Goal: Task Accomplishment & Management: Use online tool/utility

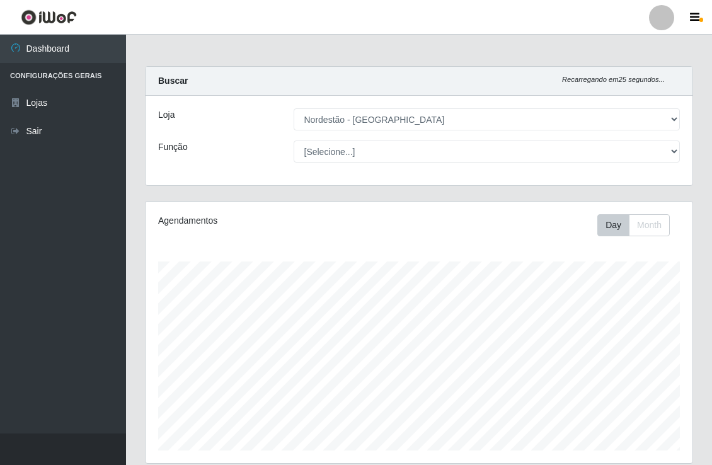
select select "454"
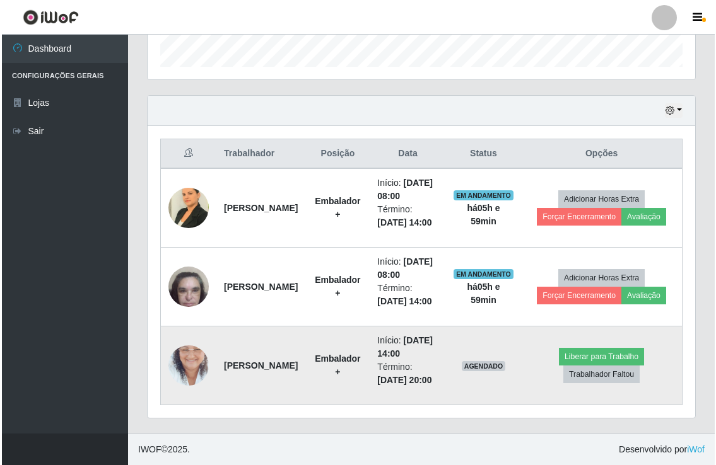
scroll to position [393, 0]
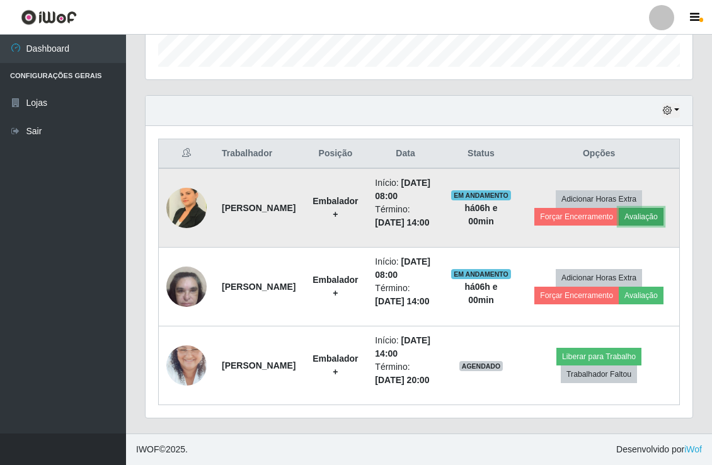
click at [619, 224] on button "Avaliação" at bounding box center [641, 217] width 45 height 18
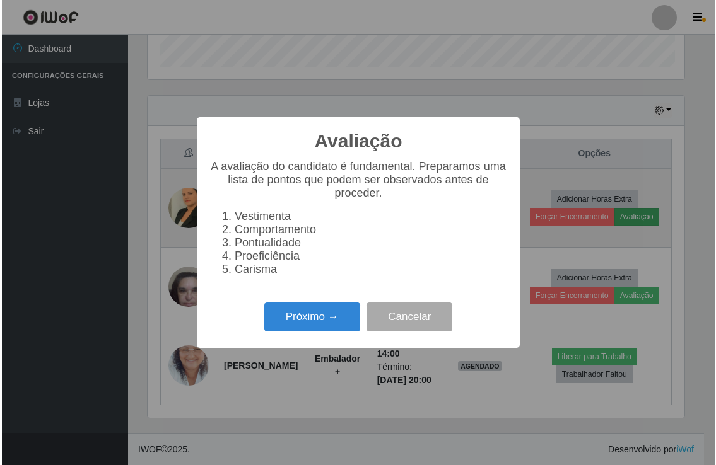
scroll to position [261, 539]
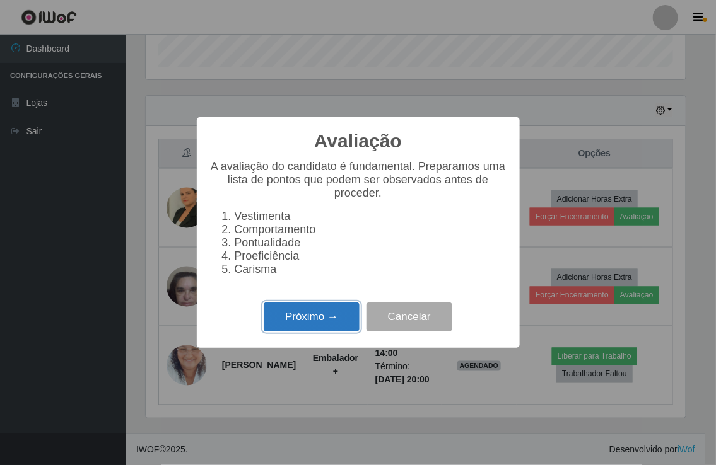
click at [330, 314] on button "Próximo →" at bounding box center [312, 318] width 96 height 30
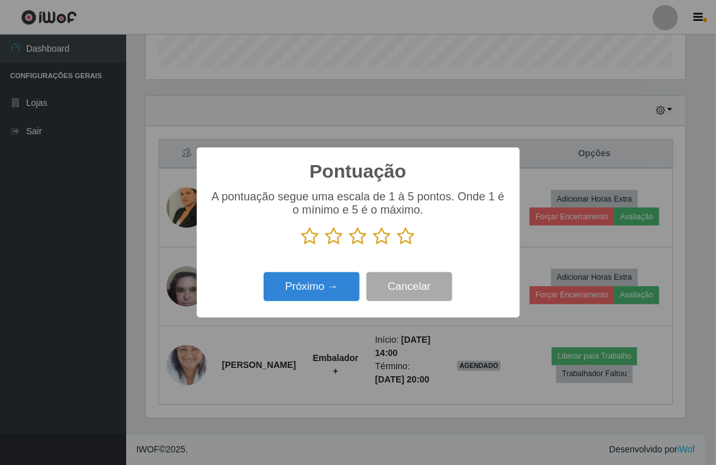
scroll to position [630144, 629866]
click at [310, 236] on icon at bounding box center [310, 236] width 18 height 19
click at [301, 246] on input "radio" at bounding box center [301, 246] width 0 height 0
click at [330, 236] on icon at bounding box center [334, 236] width 18 height 19
click at [325, 246] on input "radio" at bounding box center [325, 246] width 0 height 0
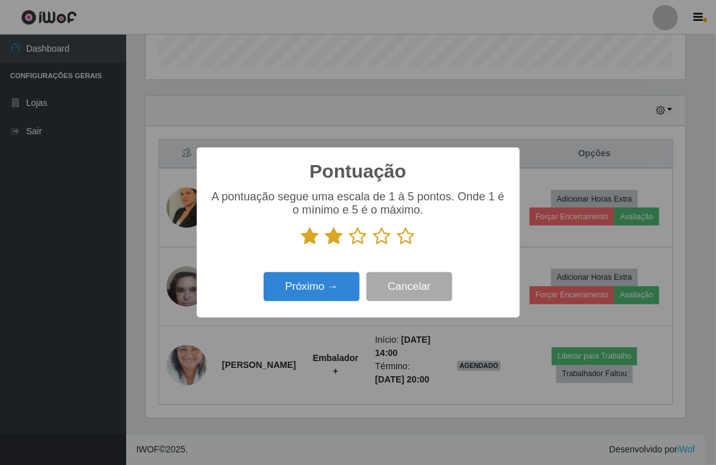
drag, startPoint x: 351, startPoint y: 240, endPoint x: 377, endPoint y: 246, distance: 27.4
click at [351, 241] on icon at bounding box center [358, 236] width 18 height 19
click at [349, 246] on input "radio" at bounding box center [349, 246] width 0 height 0
click at [381, 238] on icon at bounding box center [382, 236] width 18 height 19
click at [373, 246] on input "radio" at bounding box center [373, 246] width 0 height 0
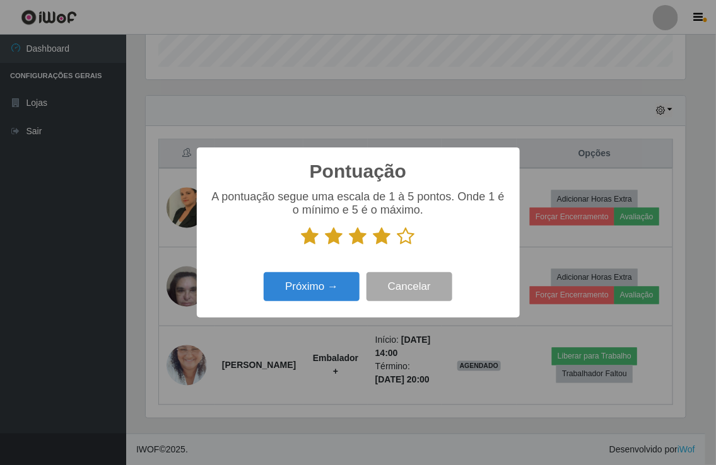
drag, startPoint x: 407, startPoint y: 238, endPoint x: 400, endPoint y: 241, distance: 7.6
click at [406, 238] on icon at bounding box center [406, 236] width 18 height 19
click at [397, 246] on input "radio" at bounding box center [397, 246] width 0 height 0
click at [320, 289] on button "Próximo →" at bounding box center [312, 287] width 96 height 30
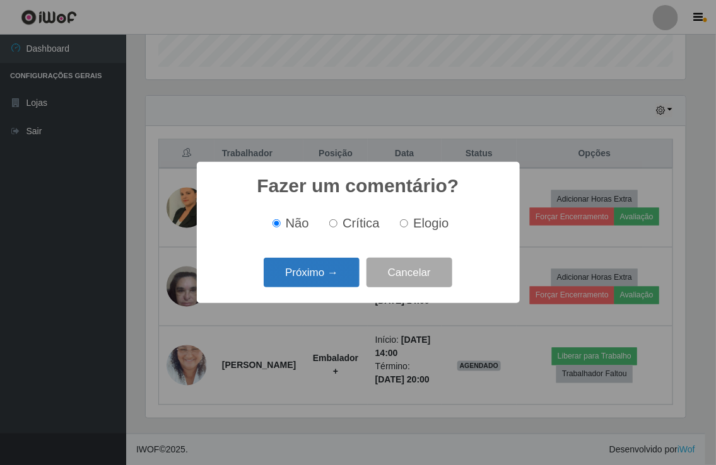
click at [313, 272] on button "Próximo →" at bounding box center [312, 273] width 96 height 30
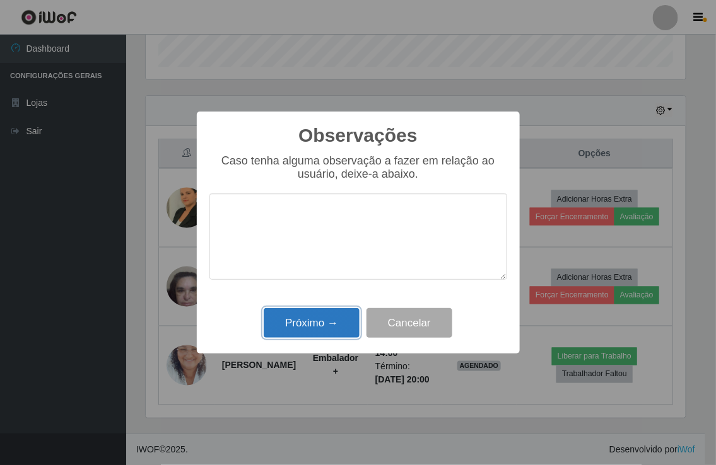
click at [307, 319] on button "Próximo →" at bounding box center [312, 323] width 96 height 30
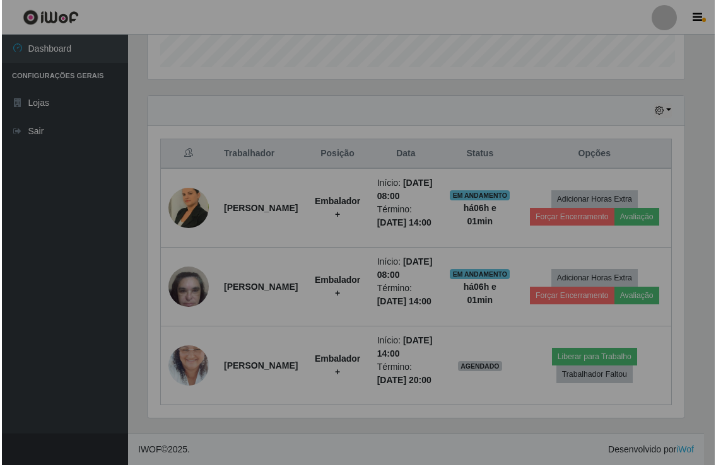
scroll to position [261, 547]
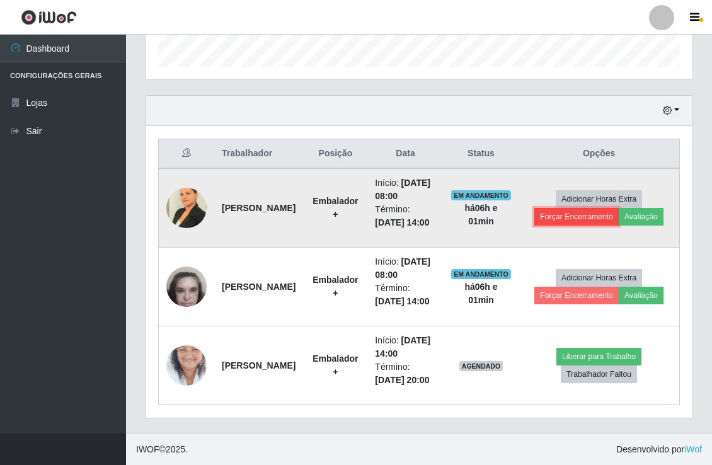
click at [594, 208] on button "Forçar Encerramento" at bounding box center [577, 217] width 84 height 18
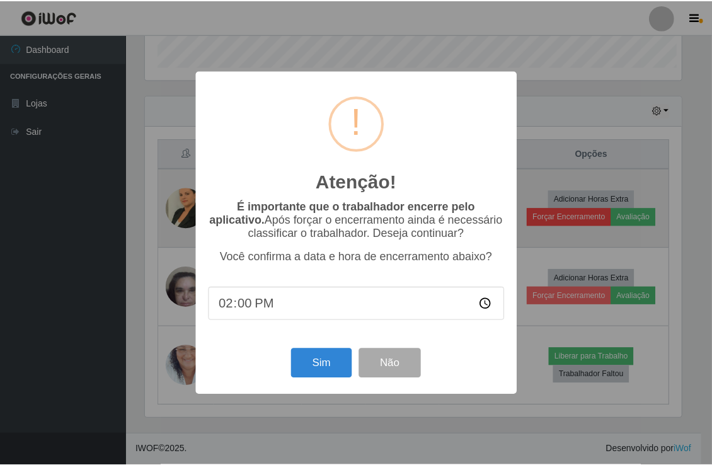
scroll to position [261, 539]
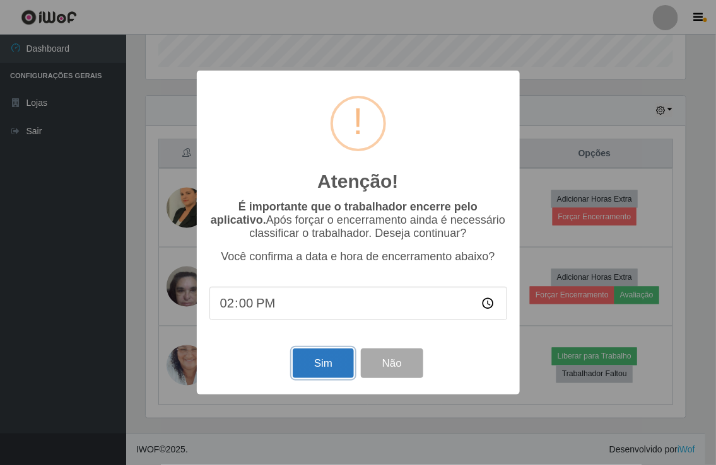
click at [306, 372] on button "Sim" at bounding box center [323, 364] width 61 height 30
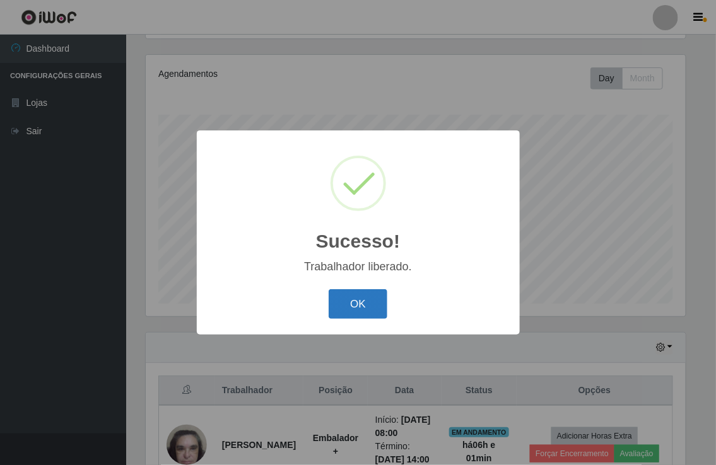
click at [353, 293] on button "OK" at bounding box center [357, 304] width 59 height 30
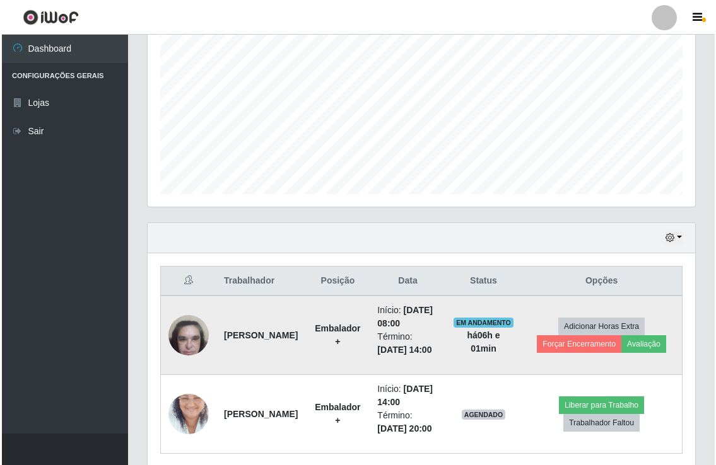
scroll to position [357, 0]
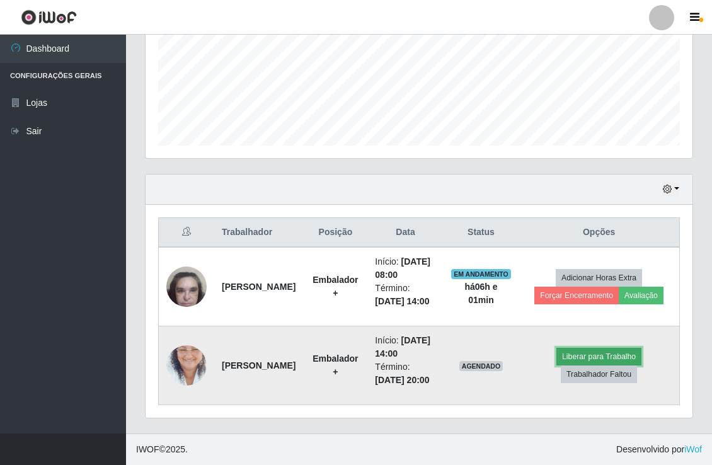
click at [590, 348] on button "Liberar para Trabalho" at bounding box center [599, 357] width 85 height 18
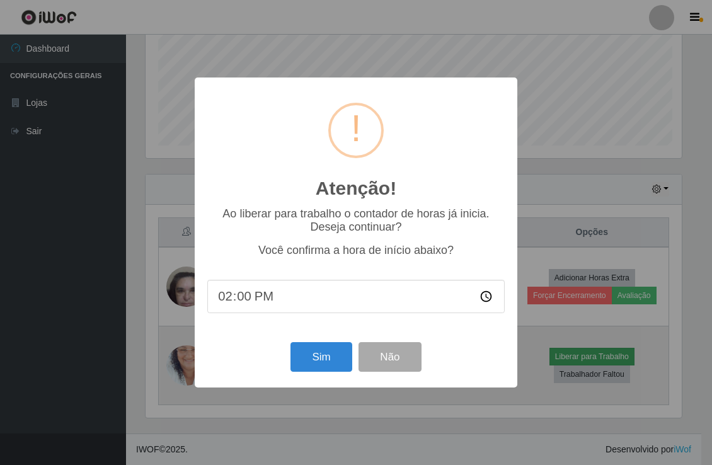
scroll to position [261, 539]
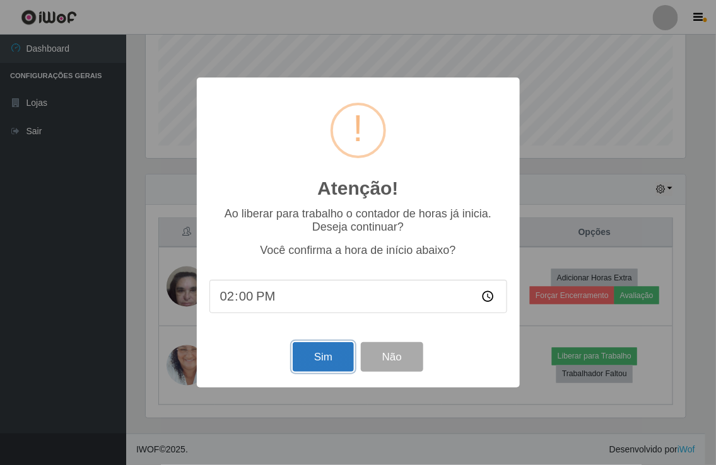
click at [319, 350] on button "Sim" at bounding box center [323, 357] width 61 height 30
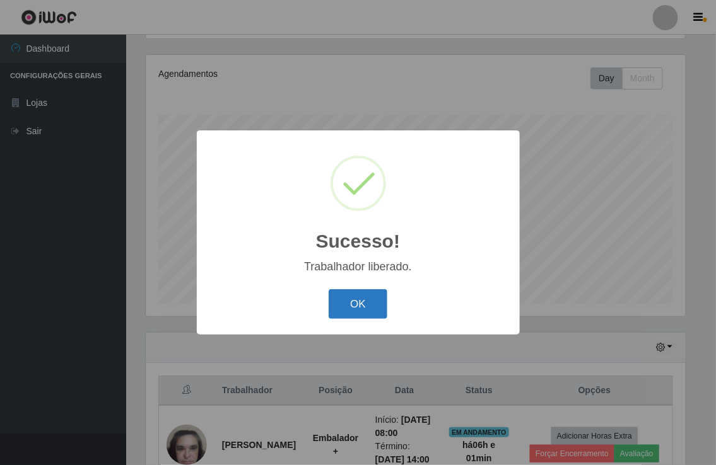
click at [372, 295] on button "OK" at bounding box center [357, 304] width 59 height 30
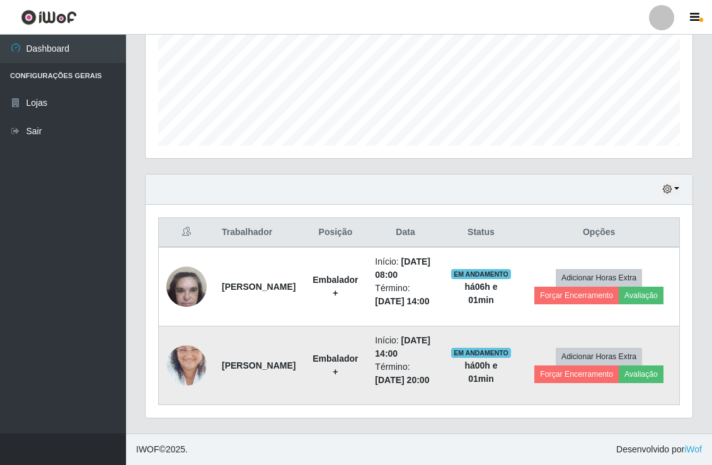
scroll to position [357, 0]
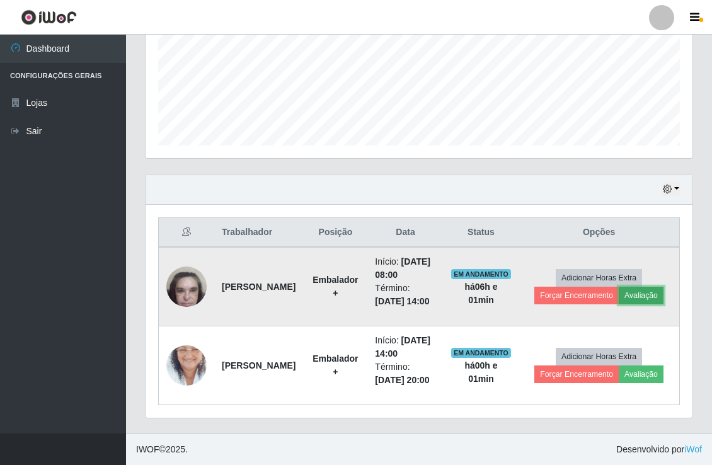
click at [619, 287] on button "Avaliação" at bounding box center [641, 296] width 45 height 18
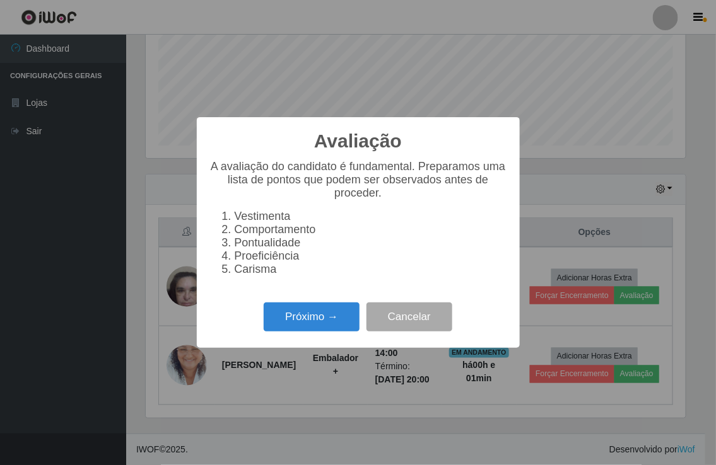
click at [685, 267] on div "Avaliação × A avaliação do candidato é fundamental. Preparamos uma lista de pon…" at bounding box center [358, 232] width 716 height 465
click at [380, 319] on button "Cancelar" at bounding box center [409, 318] width 86 height 30
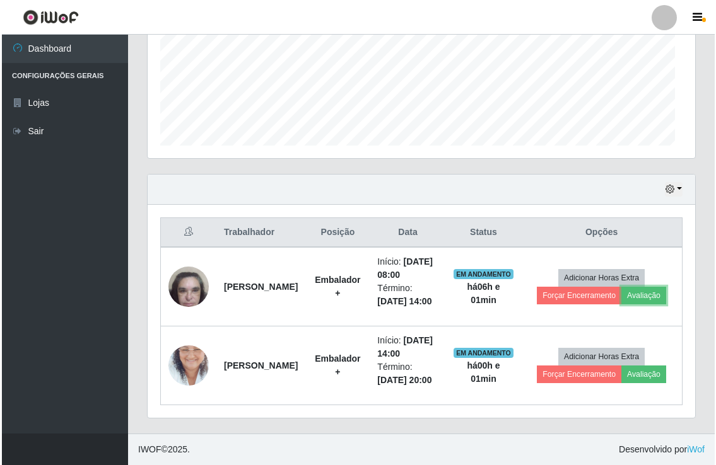
scroll to position [261, 547]
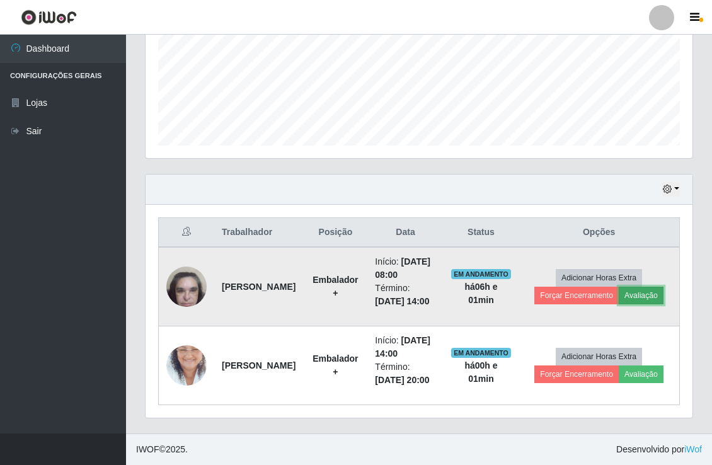
click at [619, 287] on button "Avaliação" at bounding box center [641, 296] width 45 height 18
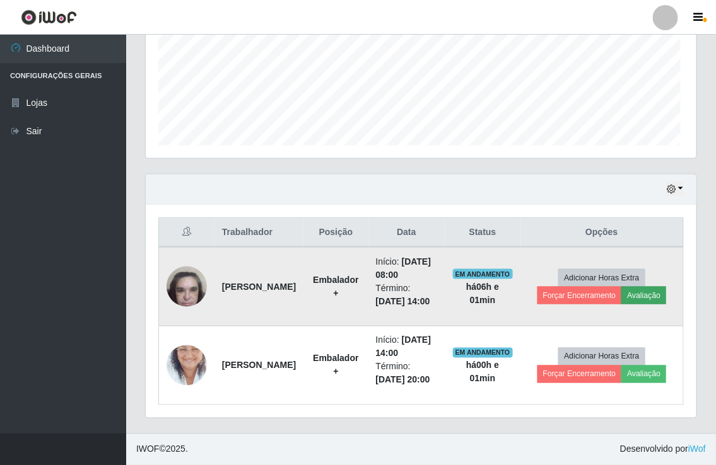
scroll to position [0, 0]
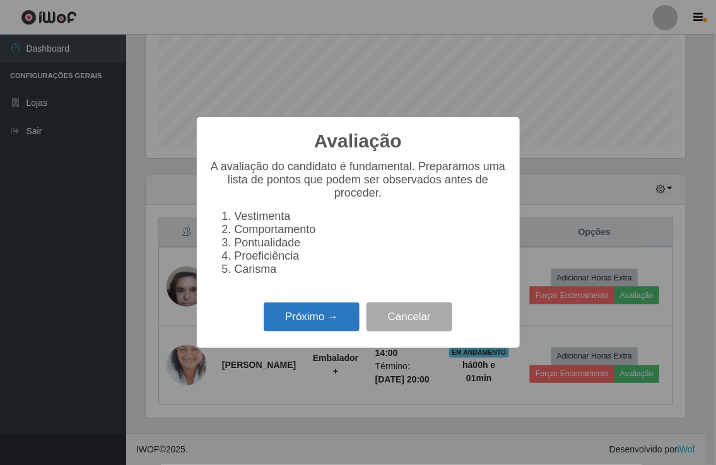
click at [311, 313] on button "Próximo →" at bounding box center [312, 318] width 96 height 30
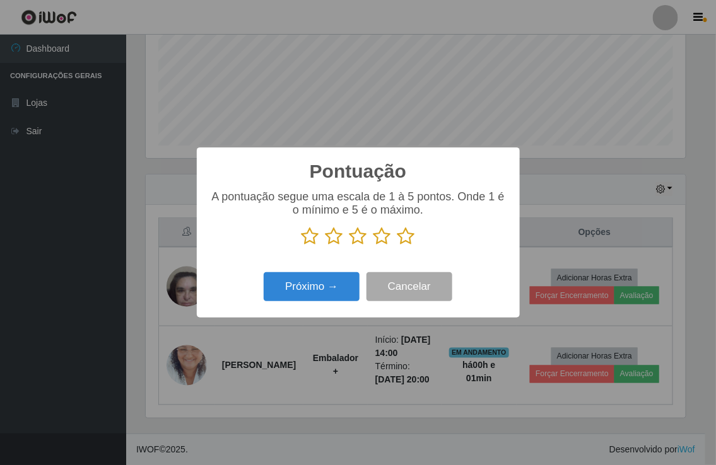
click at [308, 238] on icon at bounding box center [310, 236] width 18 height 19
click at [301, 246] on input "radio" at bounding box center [301, 246] width 0 height 0
drag, startPoint x: 329, startPoint y: 233, endPoint x: 356, endPoint y: 238, distance: 27.0
click at [331, 233] on icon at bounding box center [334, 236] width 18 height 19
click at [325, 246] on input "radio" at bounding box center [325, 246] width 0 height 0
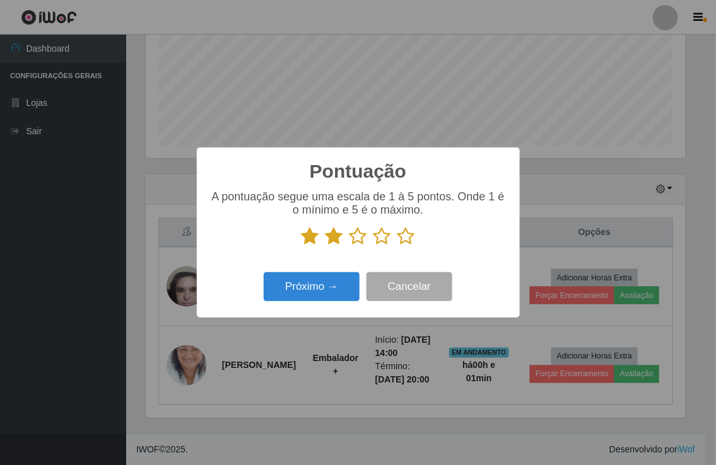
click at [356, 238] on icon at bounding box center [358, 236] width 18 height 19
click at [349, 246] on input "radio" at bounding box center [349, 246] width 0 height 0
click at [376, 236] on icon at bounding box center [382, 236] width 18 height 19
click at [373, 246] on input "radio" at bounding box center [373, 246] width 0 height 0
click at [405, 237] on icon at bounding box center [406, 236] width 18 height 19
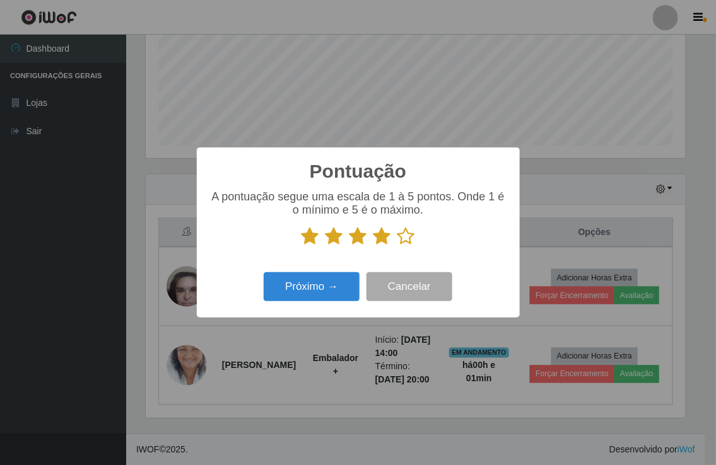
click at [397, 246] on input "radio" at bounding box center [397, 246] width 0 height 0
click at [316, 274] on button "Próximo →" at bounding box center [312, 287] width 96 height 30
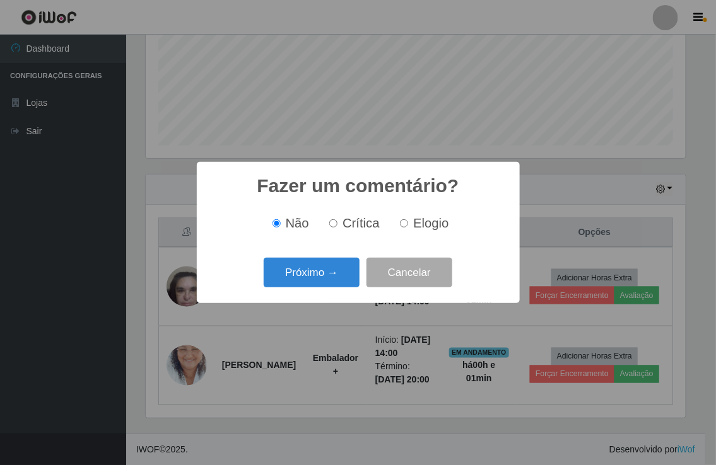
click at [316, 274] on button "Próximo →" at bounding box center [312, 273] width 96 height 30
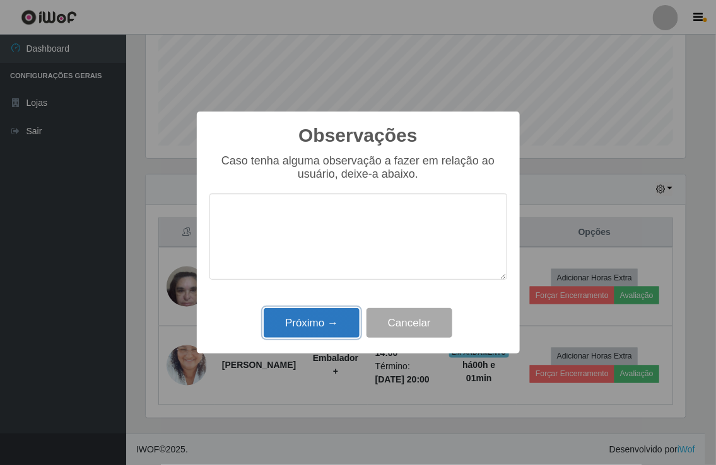
click at [313, 324] on button "Próximo →" at bounding box center [312, 323] width 96 height 30
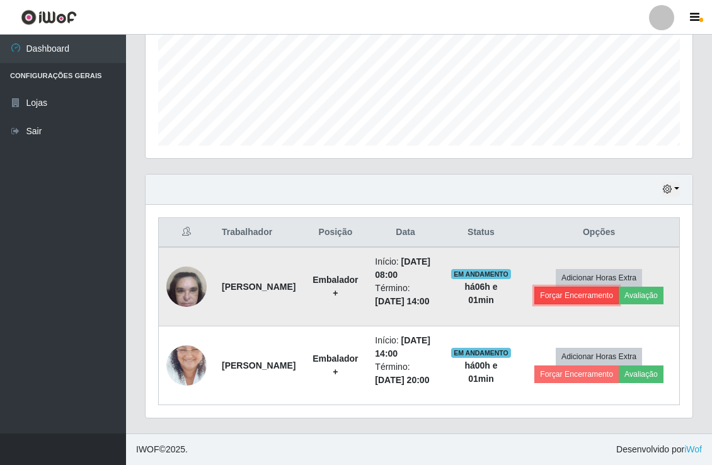
click at [576, 287] on button "Forçar Encerramento" at bounding box center [577, 296] width 84 height 18
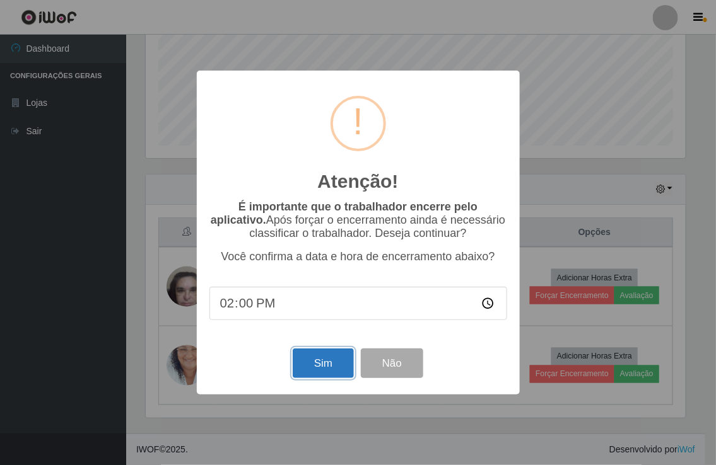
click at [309, 359] on button "Sim" at bounding box center [323, 364] width 61 height 30
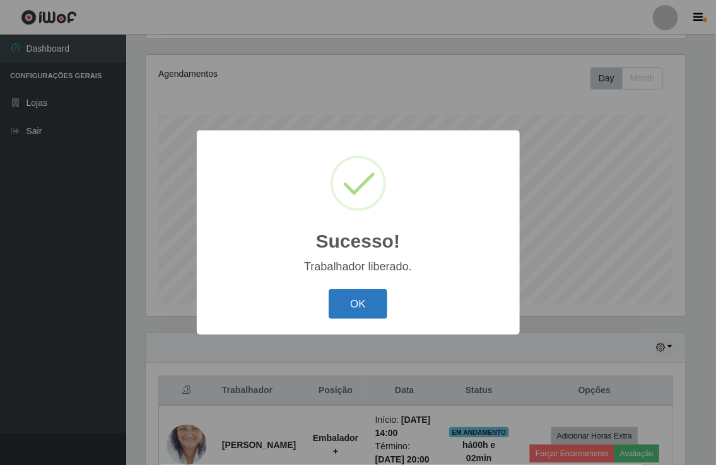
click at [340, 296] on button "OK" at bounding box center [357, 304] width 59 height 30
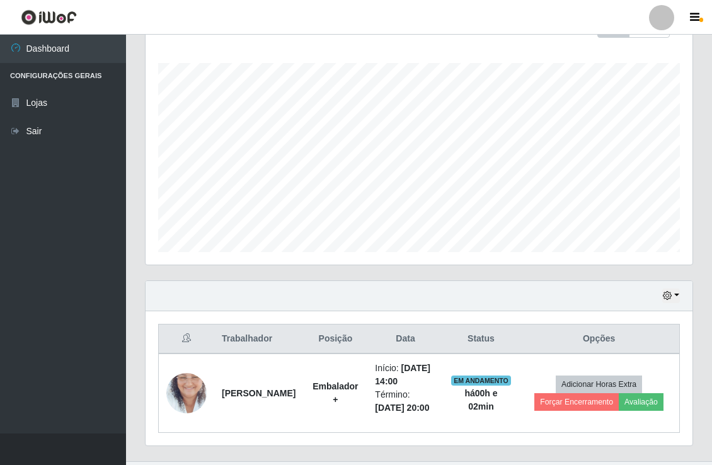
scroll to position [253, 0]
